Goal: Information Seeking & Learning: Learn about a topic

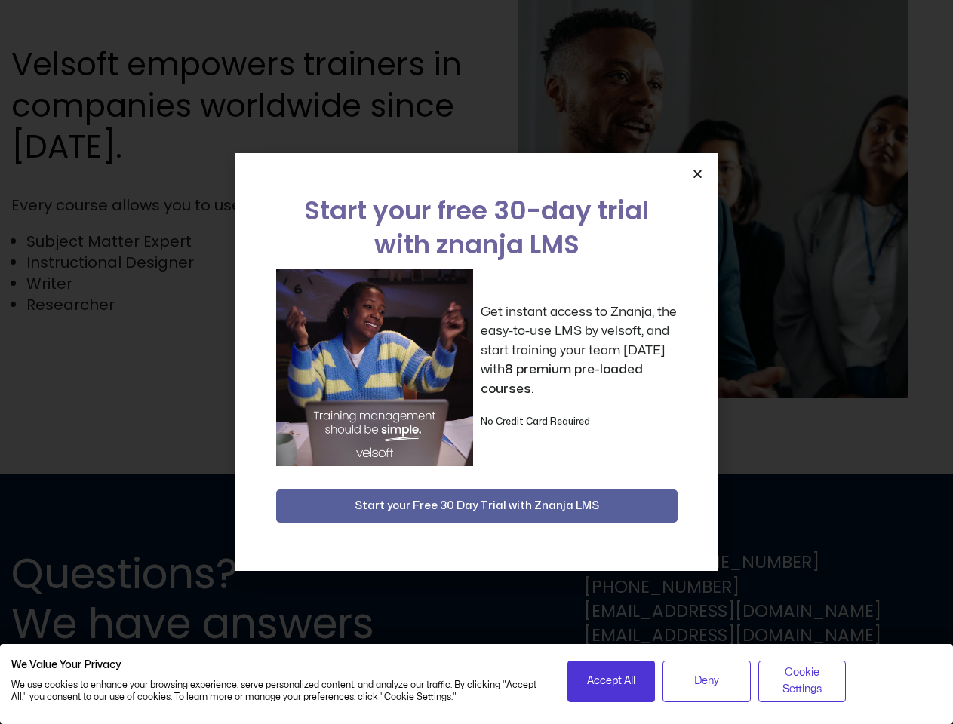
click at [476, 362] on div "Get instant access to Znanja, the easy-to-use LMS by velsoft, and start trainin…" at bounding box center [476, 367] width 401 height 197
click at [697, 174] on icon "Close" at bounding box center [697, 173] width 11 height 11
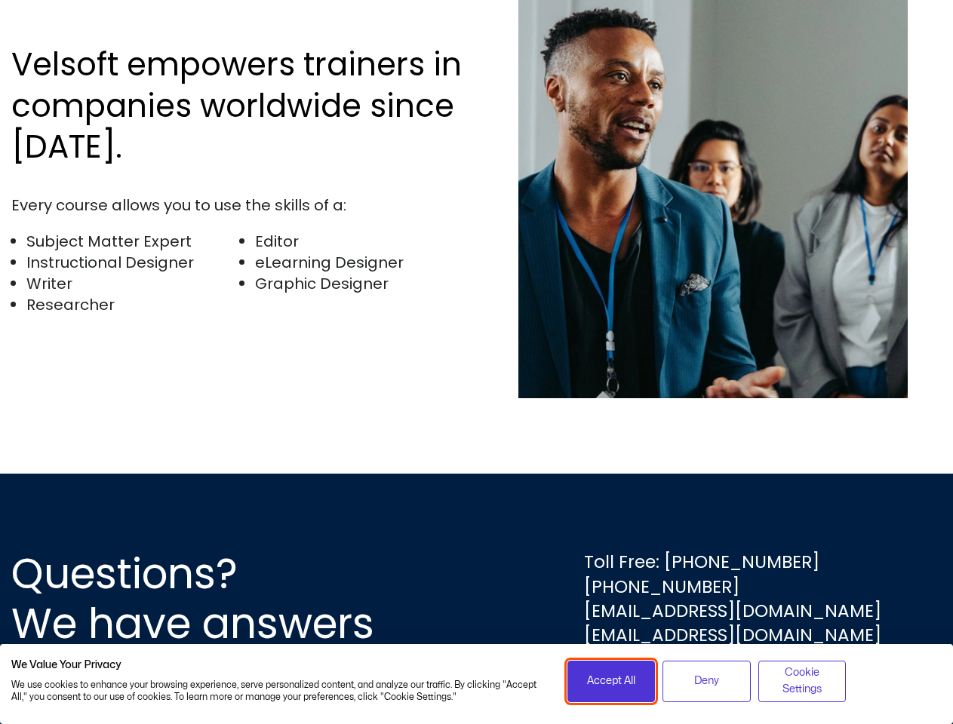
click at [611, 681] on span "Accept All" at bounding box center [611, 681] width 48 height 17
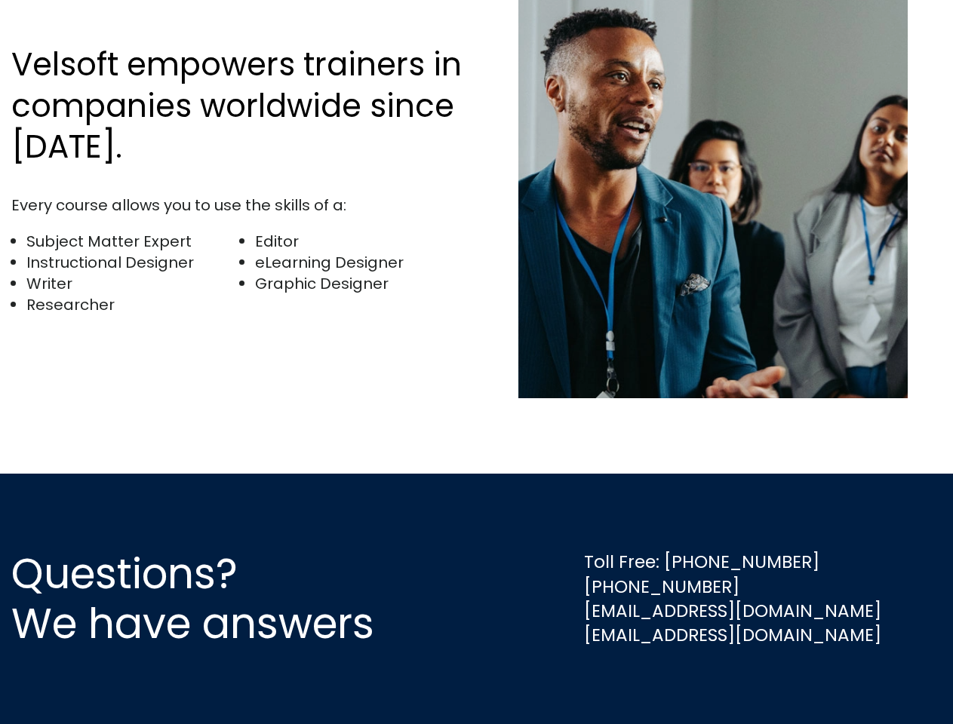
click at [706, 681] on div "Questions? We have answers Toll Free: [PHONE_NUMBER] [PHONE_NUMBER] [EMAIL_ADDR…" at bounding box center [476, 599] width 953 height 251
click at [802, 681] on div "Questions? We have answers Toll Free: [PHONE_NUMBER] [PHONE_NUMBER] [EMAIL_ADDR…" at bounding box center [476, 599] width 953 height 251
